Goal: Task Accomplishment & Management: Manage account settings

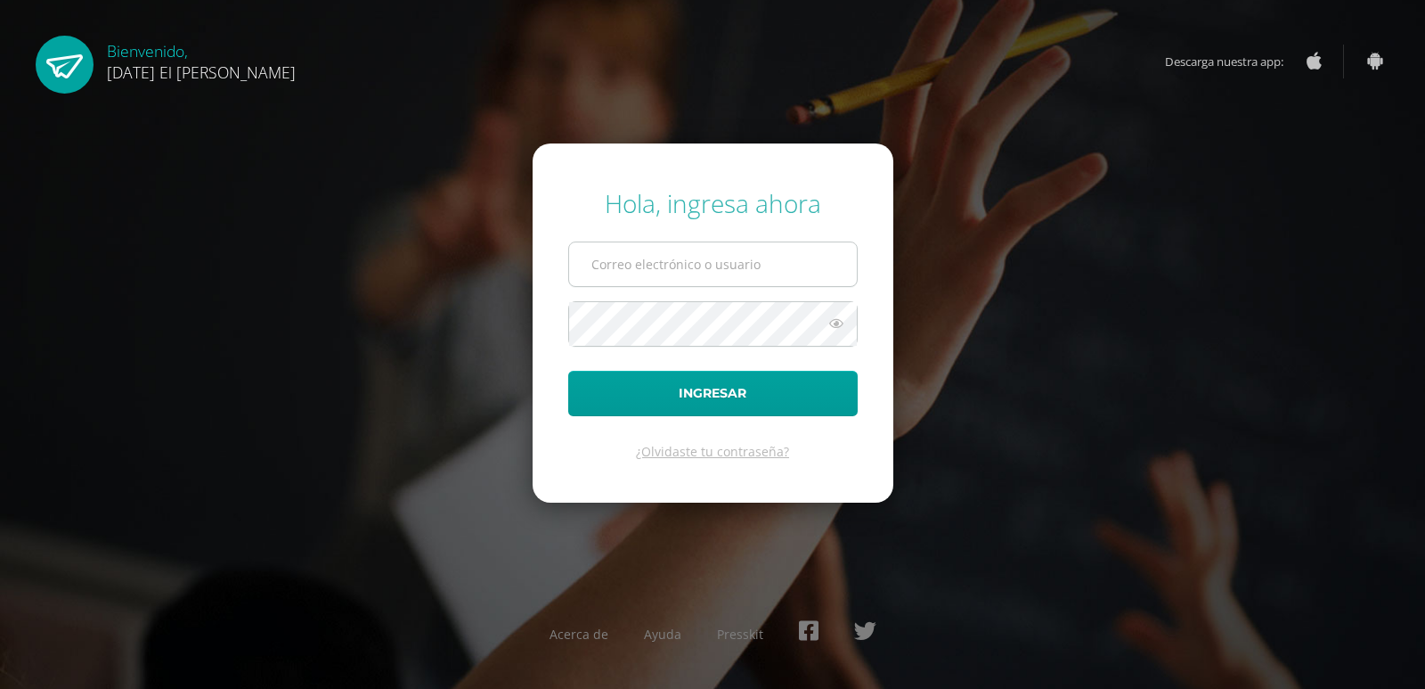
click at [620, 259] on input "text" at bounding box center [713, 264] width 288 height 44
type input "jdmoralesp@sagradocorazon.edu.gt"
click at [568, 371] on button "Ingresar" at bounding box center [712, 393] width 289 height 45
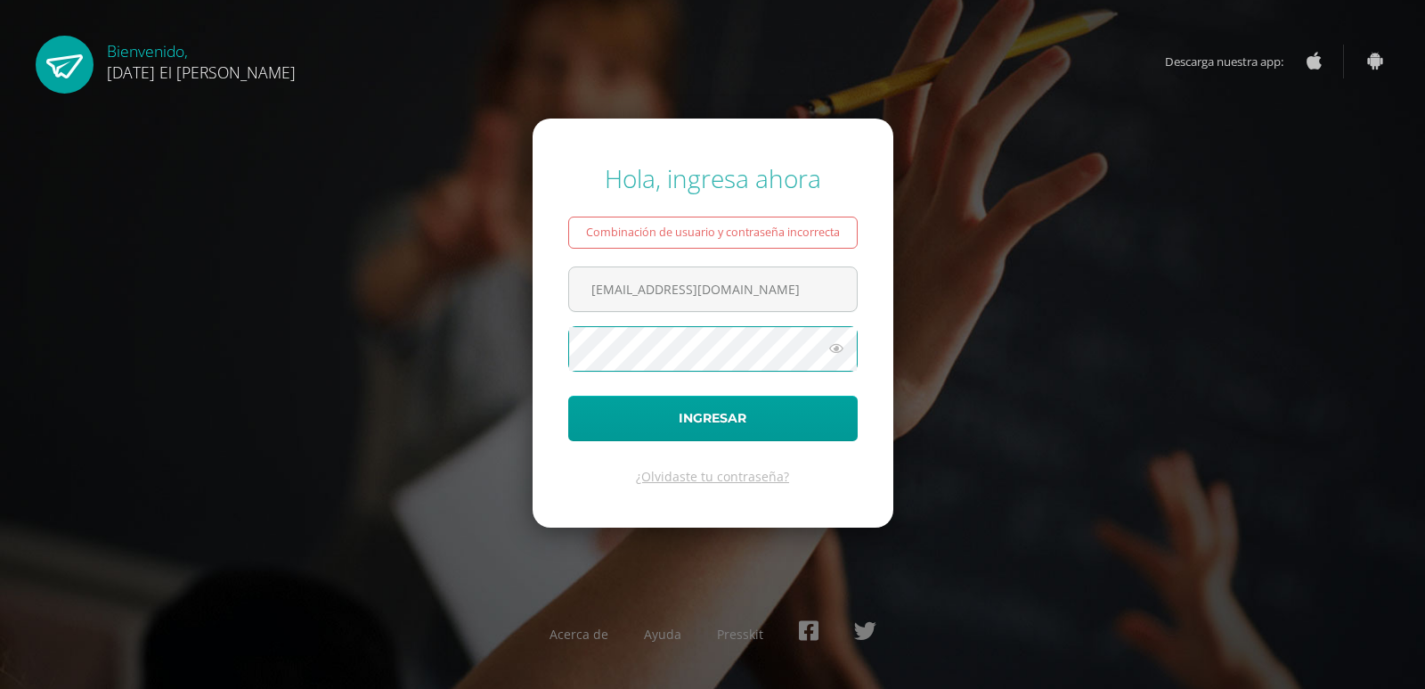
click at [568, 395] on button "Ingresar" at bounding box center [712, 417] width 289 height 45
click at [713, 389] on form "Hola, ingresa ahora Combinación de usuario y contraseña incorrecta [EMAIL_ADDRE…" at bounding box center [713, 322] width 361 height 408
click at [836, 350] on icon at bounding box center [836, 348] width 23 height 21
click at [568, 395] on button "Ingresar" at bounding box center [712, 417] width 289 height 45
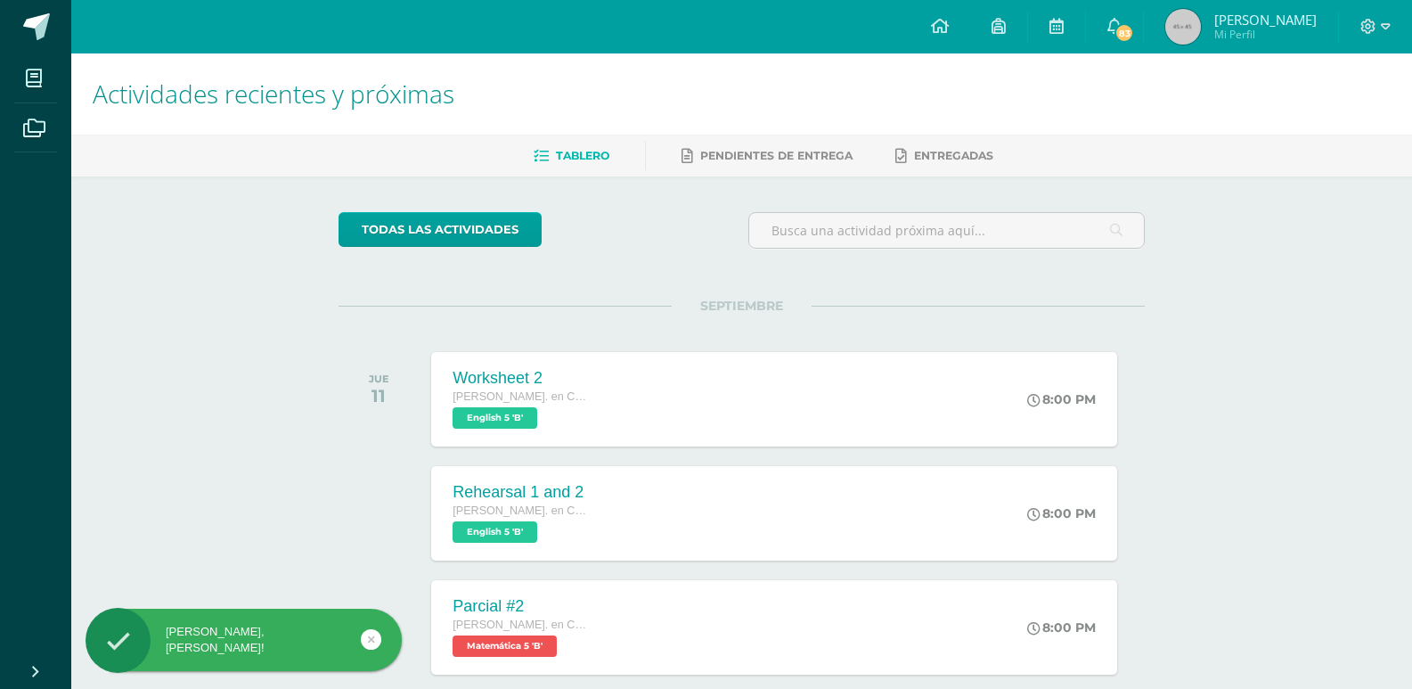
click at [1221, 30] on span "Mi Perfil" at bounding box center [1265, 34] width 102 height 15
click at [1189, 29] on img at bounding box center [1183, 27] width 36 height 36
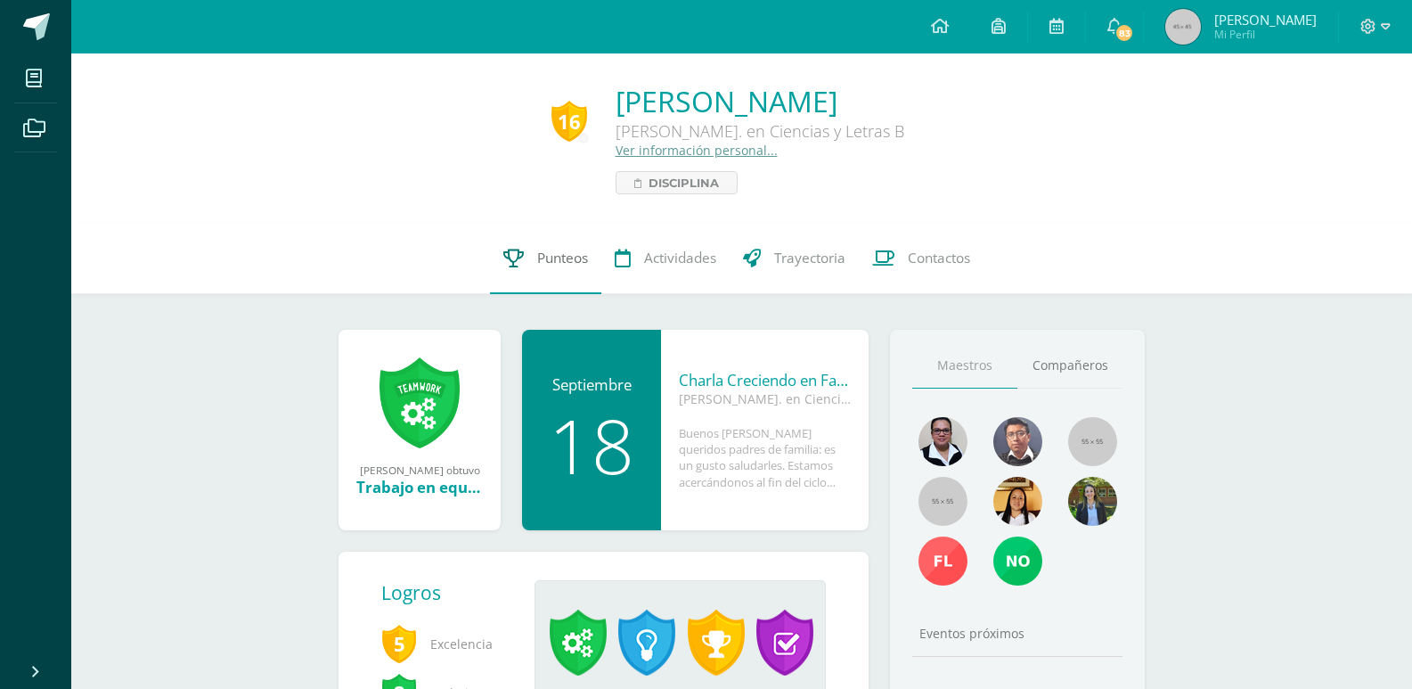
click at [542, 250] on span "Punteos" at bounding box center [562, 258] width 51 height 19
click at [529, 247] on link "Punteos" at bounding box center [545, 258] width 111 height 71
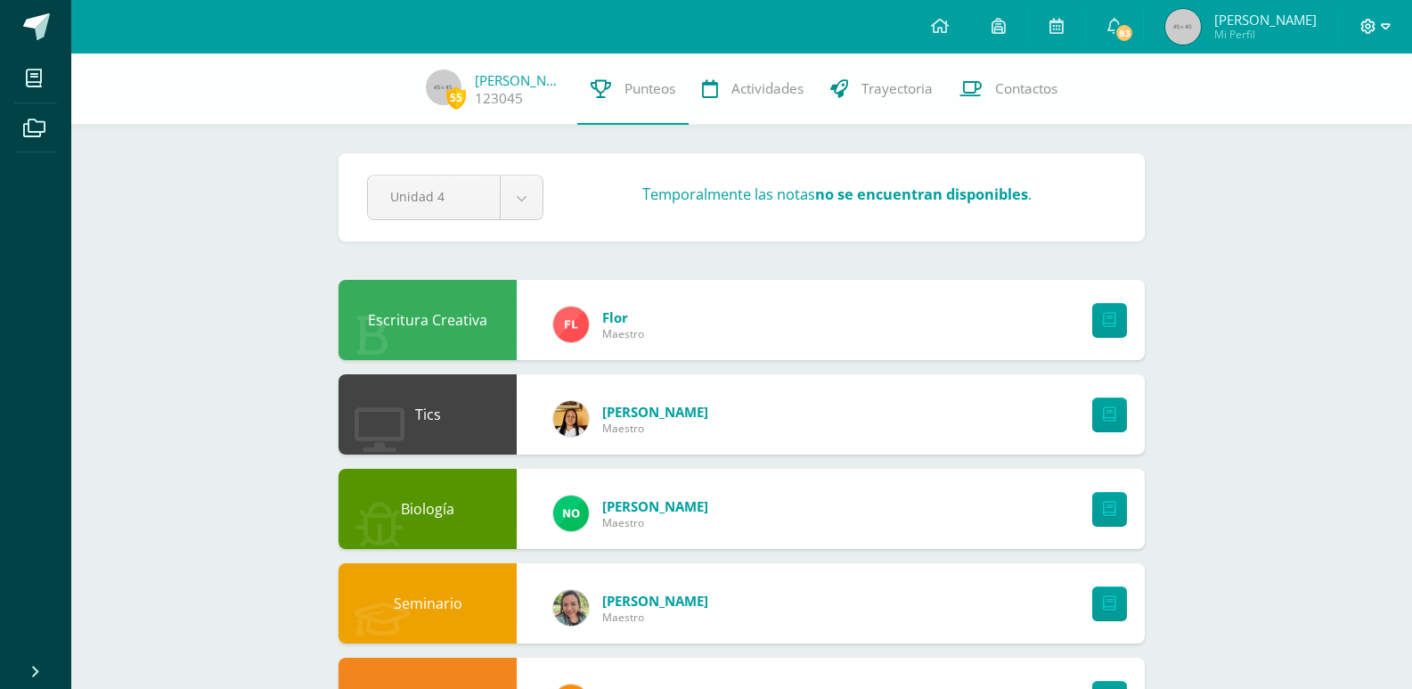
click at [1382, 29] on icon at bounding box center [1386, 27] width 10 height 16
drag, startPoint x: 1354, startPoint y: 115, endPoint x: 1358, endPoint y: 124, distance: 10.0
click at [1358, 124] on span "Cerrar sesión" at bounding box center [1330, 121] width 80 height 17
